Goal: Information Seeking & Learning: Learn about a topic

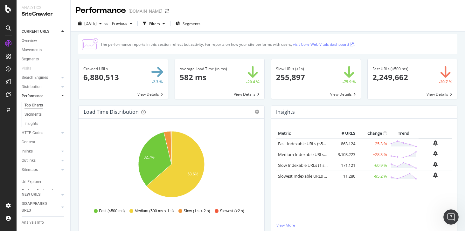
scroll to position [17, 0]
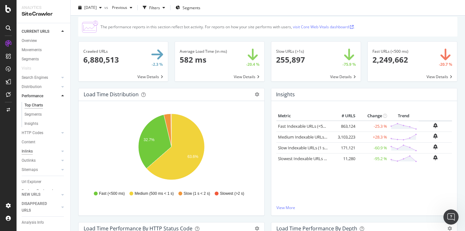
click at [31, 149] on div "Inlinks" at bounding box center [27, 151] width 11 height 7
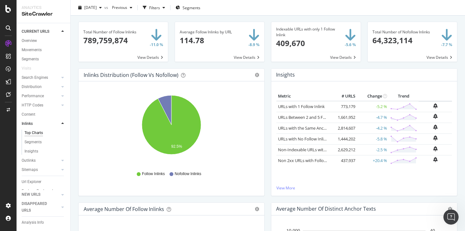
scroll to position [10, 0]
click at [39, 82] on div "Performance" at bounding box center [46, 86] width 49 height 9
click at [215, 111] on icon "92.5%" at bounding box center [171, 129] width 175 height 74
click at [29, 78] on div "Distribution" at bounding box center [32, 77] width 20 height 7
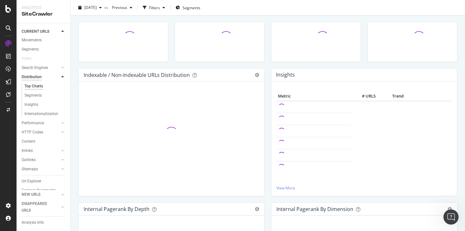
click at [30, 78] on div "Distribution" at bounding box center [32, 77] width 20 height 7
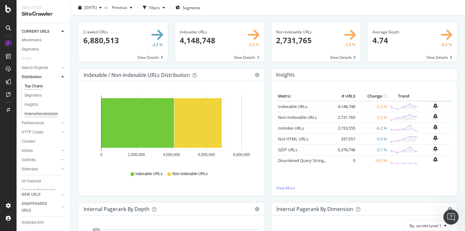
click at [30, 113] on div "Internationalization" at bounding box center [41, 114] width 34 height 7
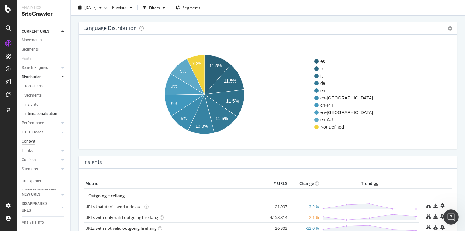
click at [32, 140] on div "Content" at bounding box center [29, 141] width 14 height 7
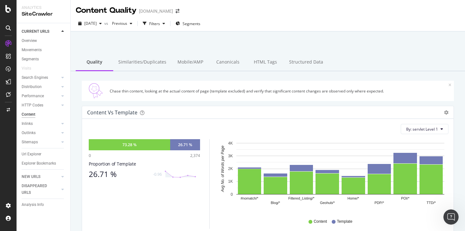
click at [52, 170] on div "Overview Movements Segments Visits Search Engines Top Charts Segments Conversio…" at bounding box center [46, 104] width 49 height 136
click at [51, 169] on div "Overview Movements Segments Visits Search Engines Top Charts Segments Conversio…" at bounding box center [46, 104] width 49 height 136
click at [49, 160] on div "Explorer Bookmarks" at bounding box center [46, 163] width 49 height 9
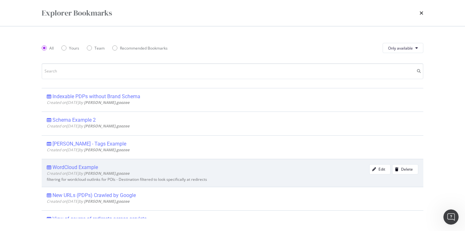
click at [49, 161] on div "WordCloud Example Created on [DATE] by [PERSON_NAME].goozee Edit Delete filteri…" at bounding box center [232, 173] width 381 height 28
